Goal: Task Accomplishment & Management: Complete application form

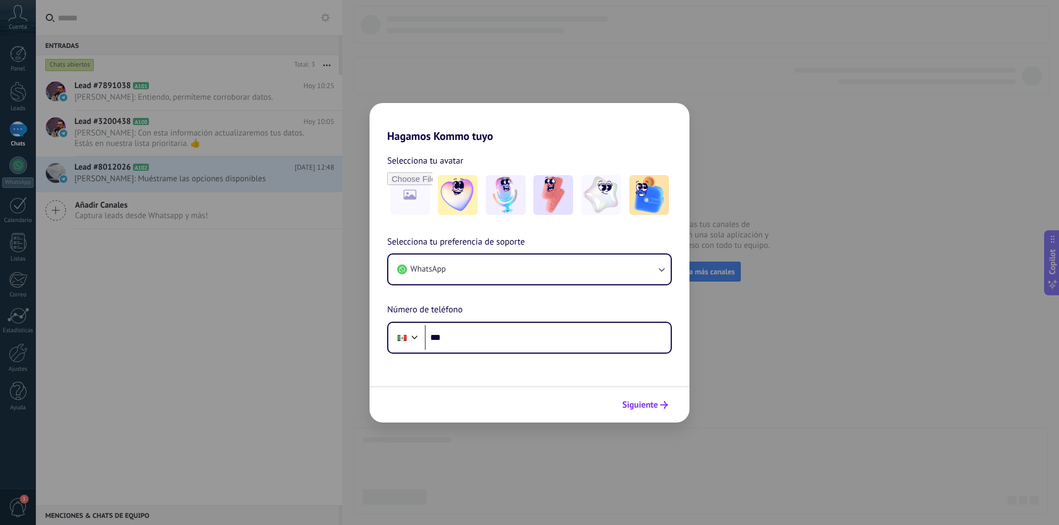
click at [646, 406] on span "Siguiente" at bounding box center [640, 405] width 36 height 8
click at [484, 63] on div "Hagamos Kommo tuyo Selecciona tu avatar Selecciona tu preferencia de soporte Wh…" at bounding box center [529, 262] width 1059 height 525
click at [498, 48] on div "Hagamos Kommo tuyo Selecciona tu avatar Selecciona tu preferencia de soporte Wh…" at bounding box center [529, 262] width 1059 height 525
click at [165, 135] on div "Hagamos Kommo tuyo Selecciona tu avatar Selecciona tu preferencia de soporte Wh…" at bounding box center [529, 262] width 1059 height 525
click at [155, 92] on div "Hagamos Kommo tuyo Selecciona tu avatar Selecciona tu preferencia de soporte Wh…" at bounding box center [529, 262] width 1059 height 525
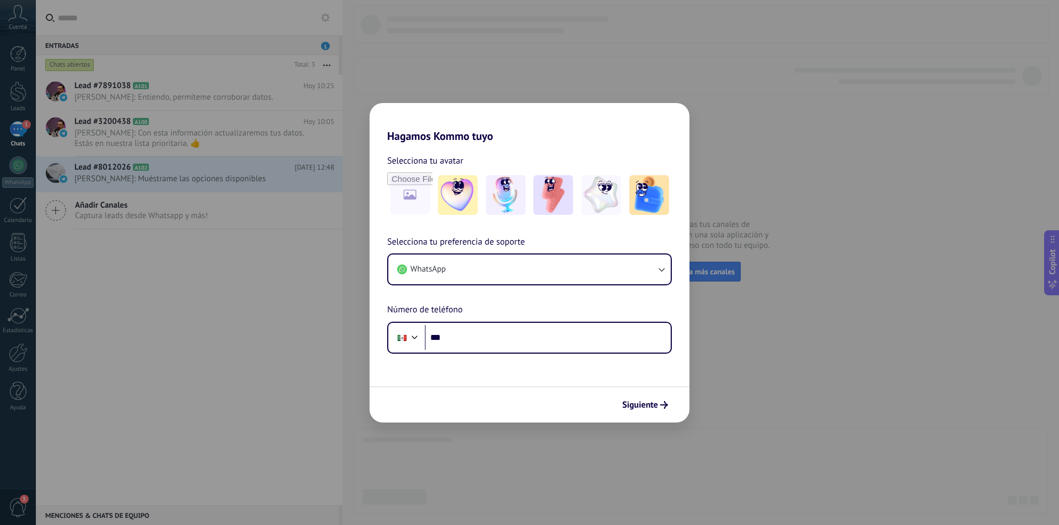
click at [155, 92] on div "Hagamos Kommo tuyo Selecciona tu avatar Selecciona tu preferencia de soporte Wh…" at bounding box center [529, 262] width 1059 height 525
click at [191, 109] on div "Hagamos Kommo tuyo Selecciona tu avatar Selecciona tu preferencia de soporte Wh…" at bounding box center [529, 262] width 1059 height 525
click at [190, 107] on div "Hagamos Kommo tuyo Selecciona tu avatar Selecciona tu preferencia de soporte Wh…" at bounding box center [529, 262] width 1059 height 525
click at [650, 405] on span "Siguiente" at bounding box center [640, 405] width 36 height 8
